Goal: Information Seeking & Learning: Learn about a topic

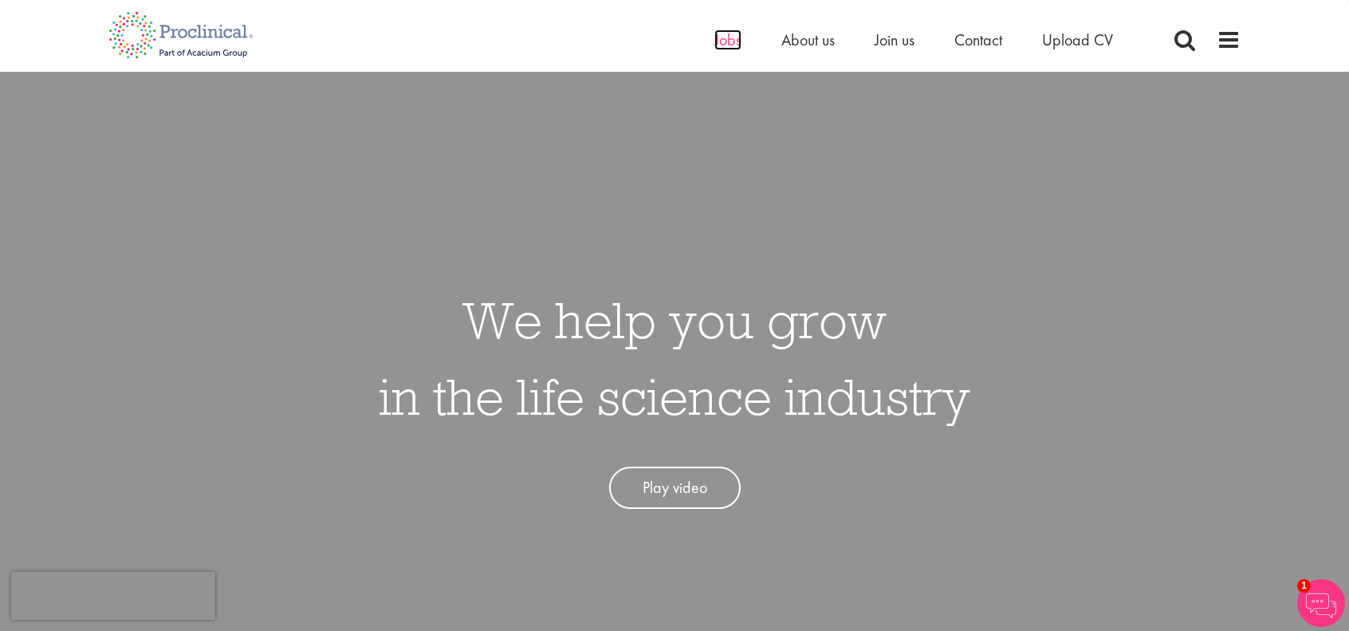
click at [732, 44] on span "Jobs" at bounding box center [727, 40] width 27 height 21
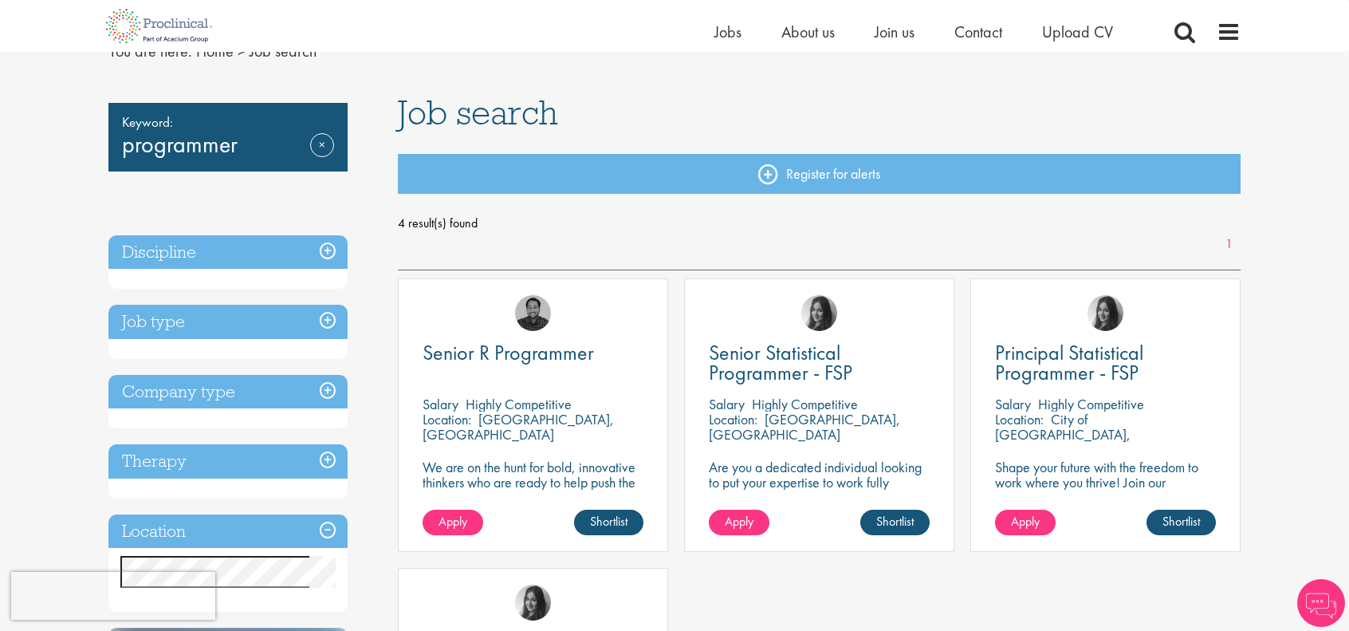
scroll to position [80, 0]
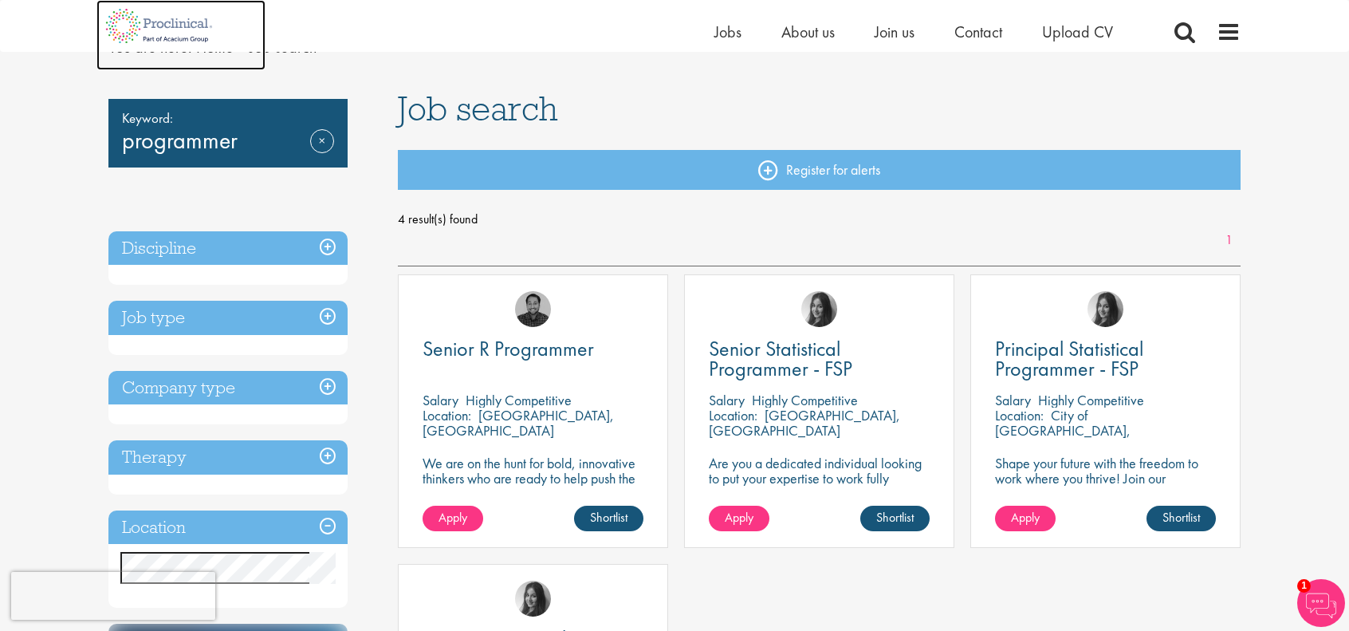
click at [164, 23] on img at bounding box center [158, 26] width 125 height 52
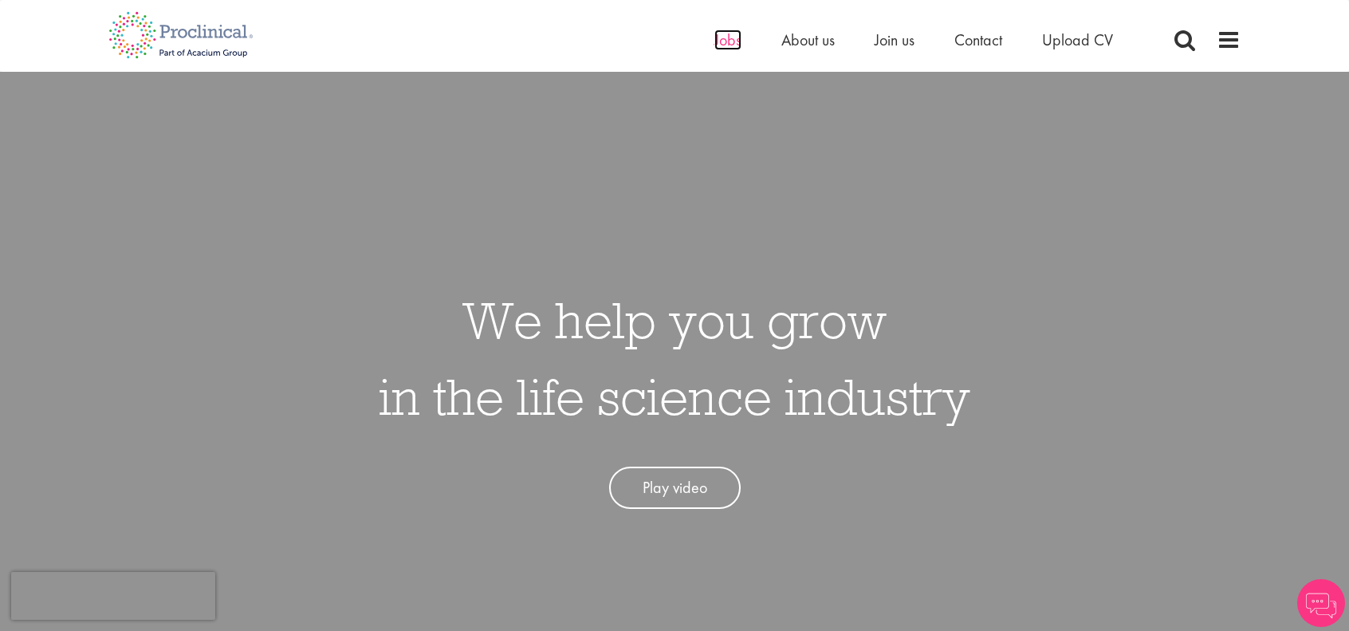
click at [721, 39] on span "Jobs" at bounding box center [727, 40] width 27 height 21
